Goal: Navigation & Orientation: Understand site structure

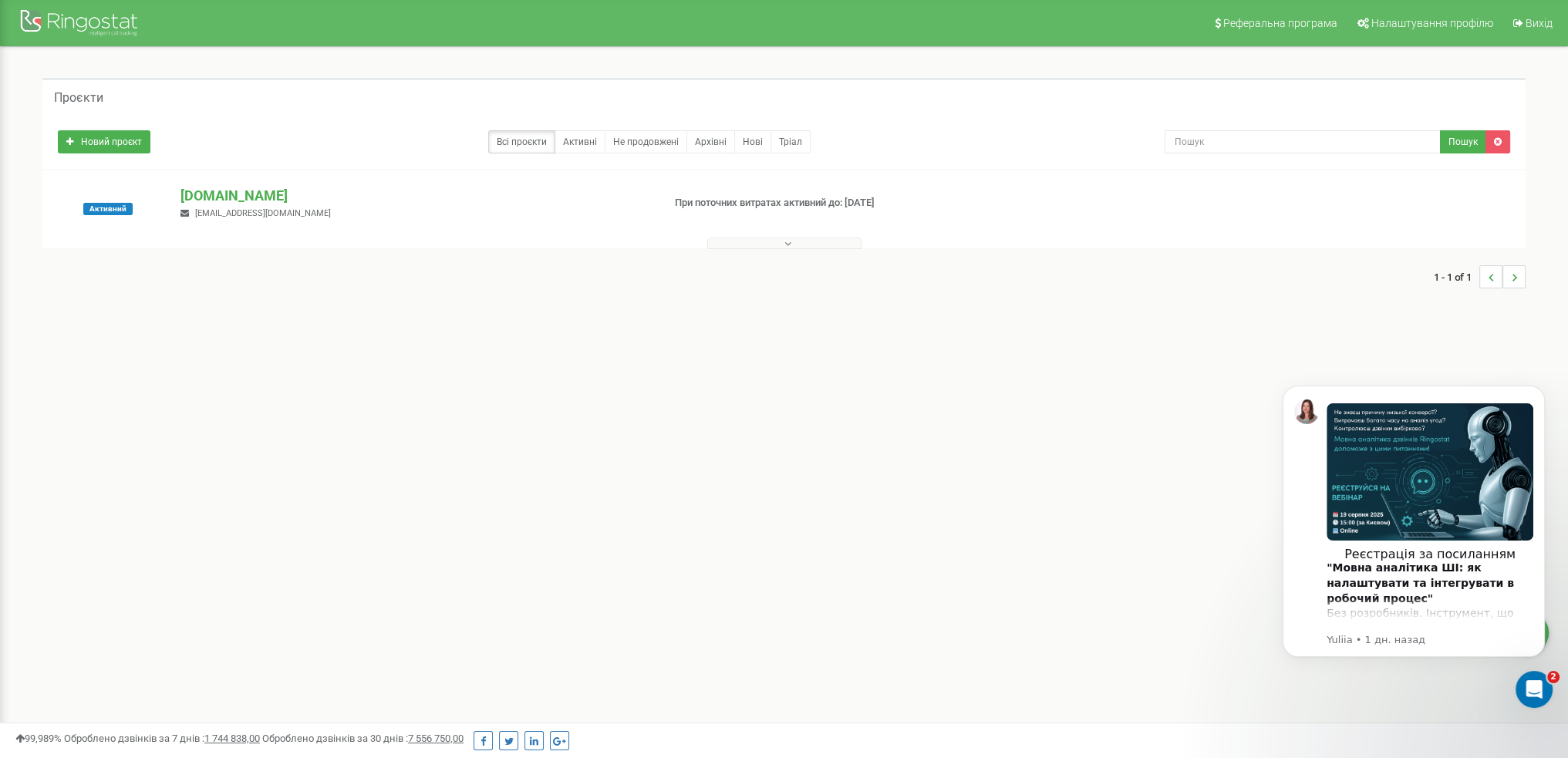
click at [777, 239] on button at bounding box center [784, 243] width 154 height 12
click at [225, 189] on p "[DOMAIN_NAME]" at bounding box center [415, 195] width 469 height 20
click at [228, 195] on p "[DOMAIN_NAME]" at bounding box center [415, 195] width 469 height 20
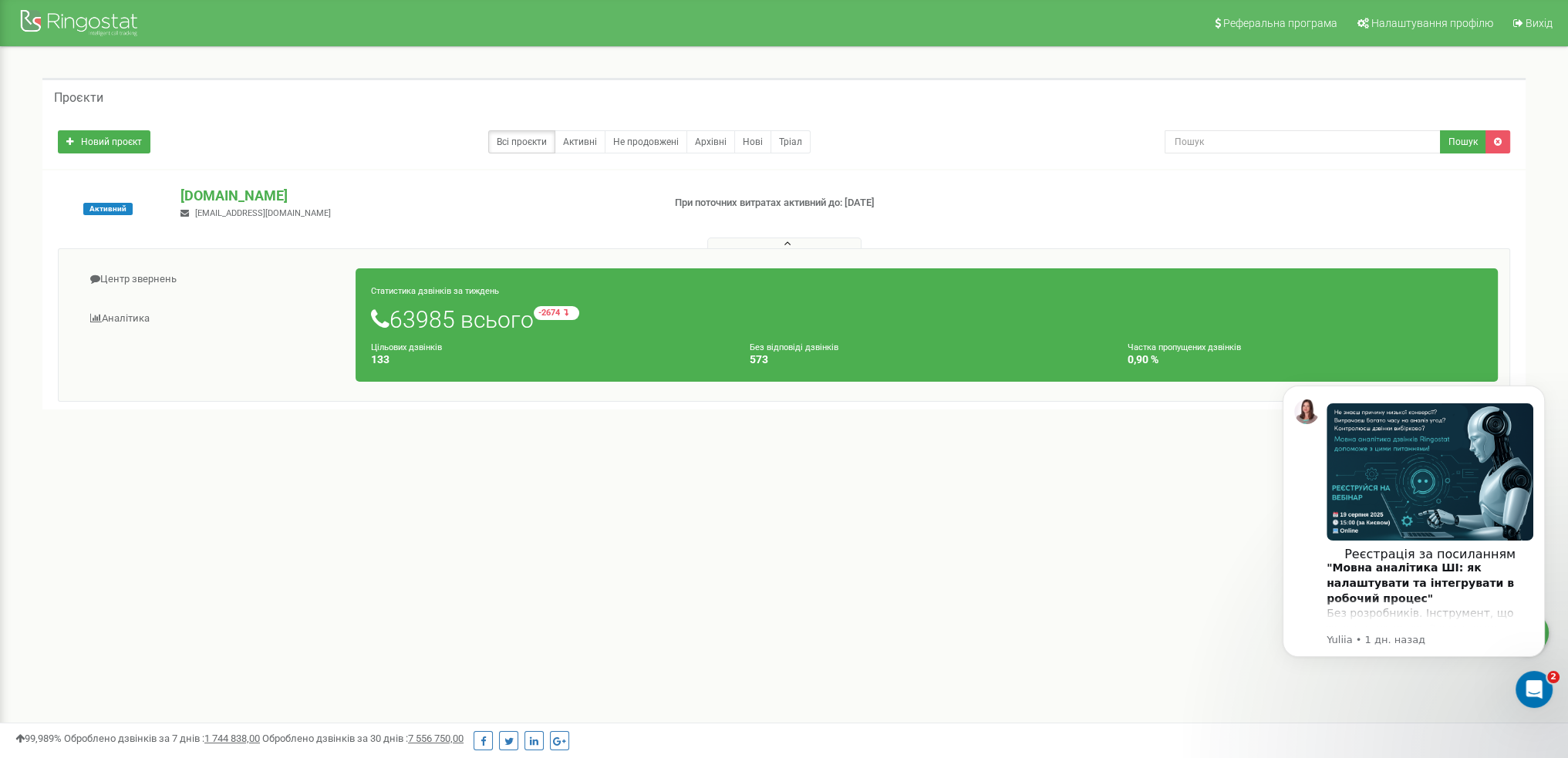
click at [580, 319] on small "-2674 відносно минулого тижня" at bounding box center [557, 313] width 46 height 14
click at [484, 329] on h1 "63985 всього -2674 відносно минулого тижня" at bounding box center [926, 319] width 1111 height 26
click at [432, 349] on small "Цільових дзвінків" at bounding box center [406, 347] width 71 height 10
click at [94, 21] on div at bounding box center [80, 24] width 124 height 37
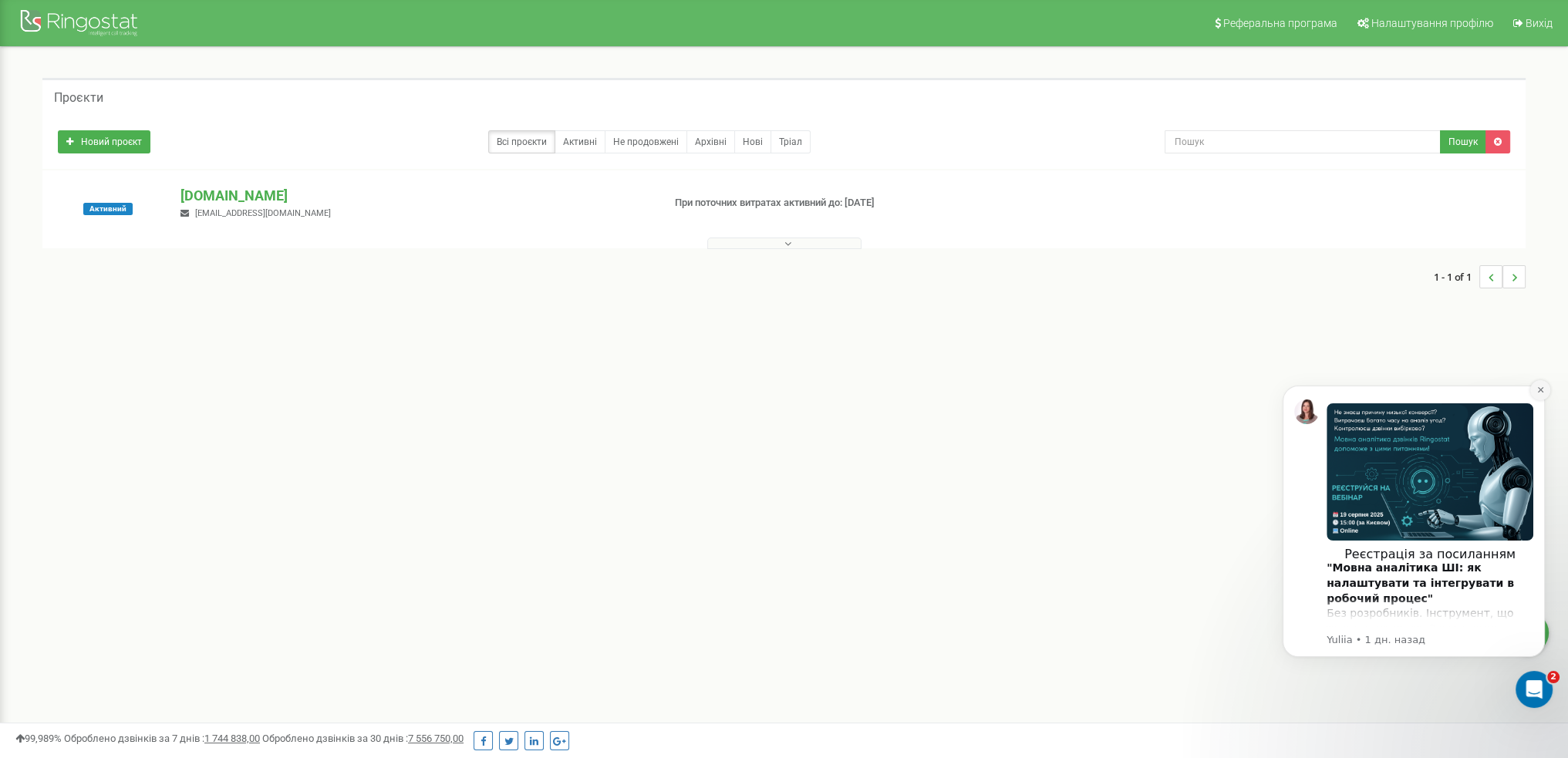
click at [1536, 388] on icon "Dismiss notification" at bounding box center [1540, 390] width 9 height 9
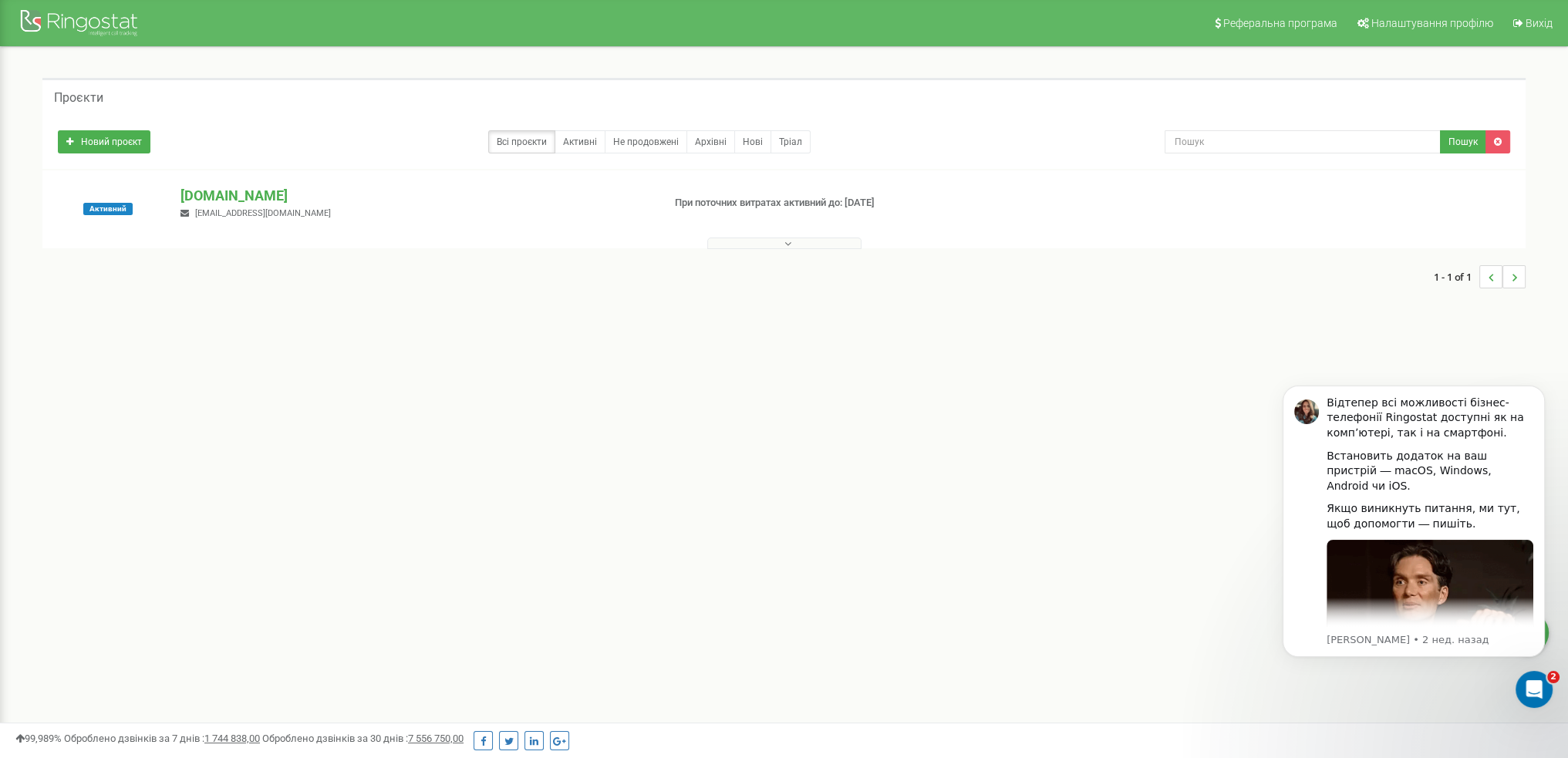
click at [104, 94] on div "Проєкти" at bounding box center [784, 96] width 1484 height 37
